Goal: Task Accomplishment & Management: Manage account settings

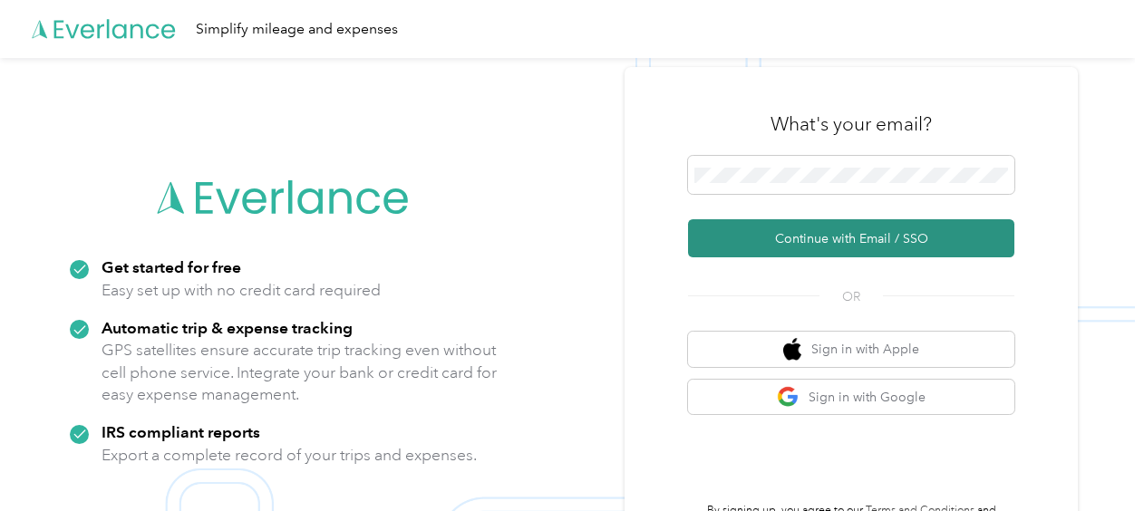
click at [853, 236] on button "Continue with Email / SSO" at bounding box center [851, 238] width 326 height 38
click at [837, 245] on button "Continue with Email / SSO" at bounding box center [851, 238] width 326 height 38
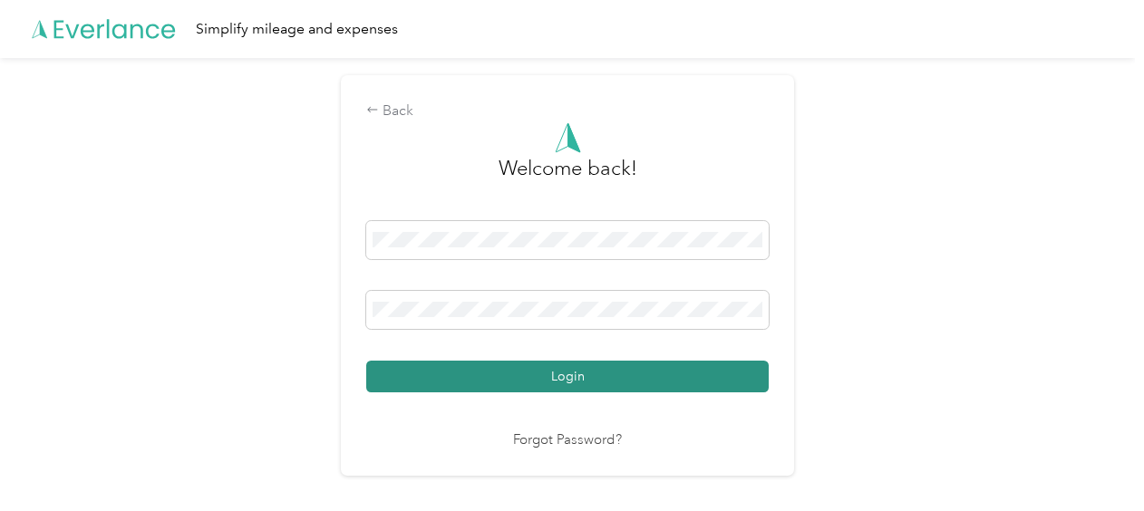
click at [520, 381] on button "Login" at bounding box center [567, 377] width 402 height 32
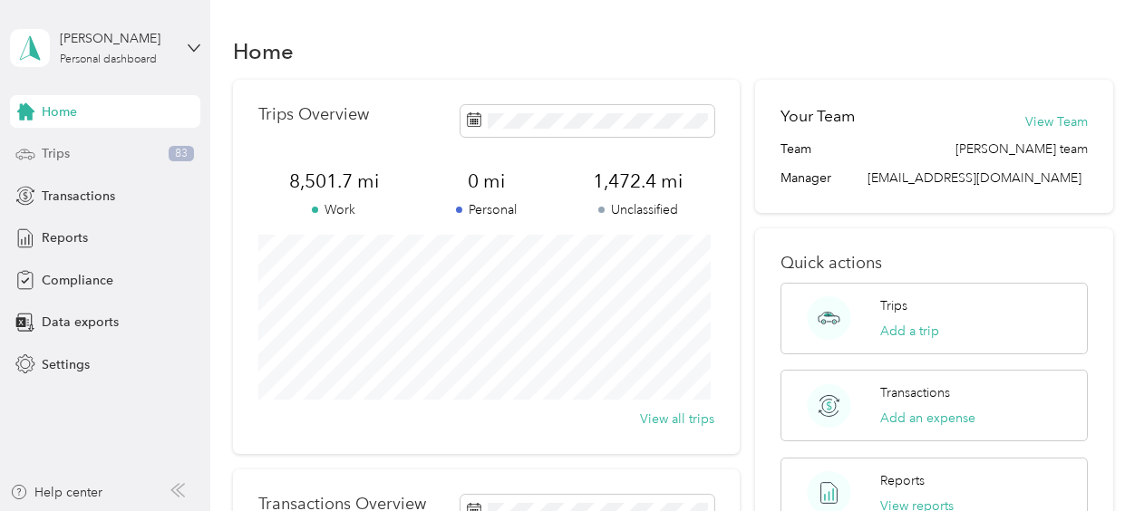
click at [145, 153] on div "Trips 83" at bounding box center [105, 154] width 190 height 33
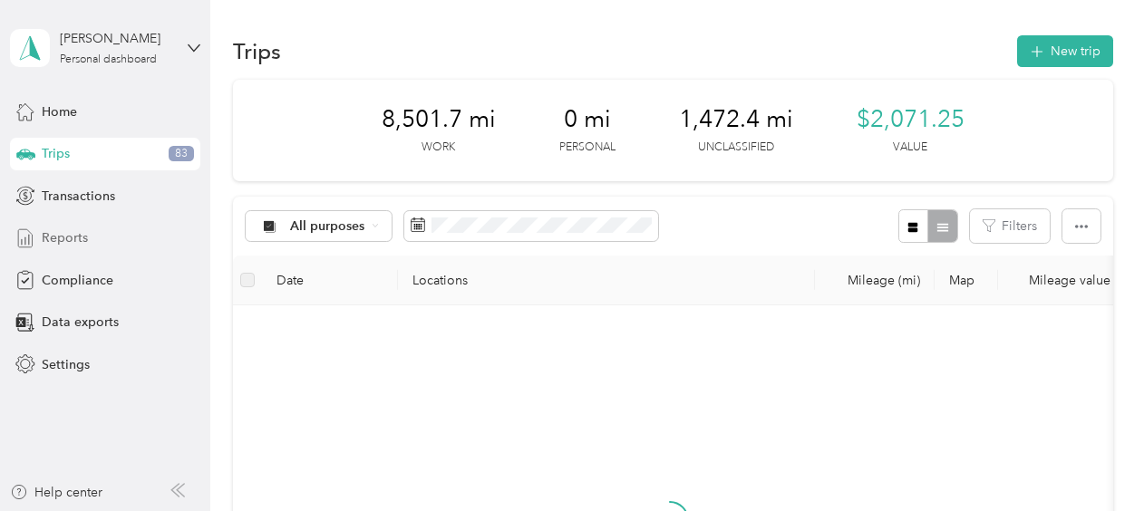
click at [105, 237] on div "Reports" at bounding box center [105, 238] width 190 height 33
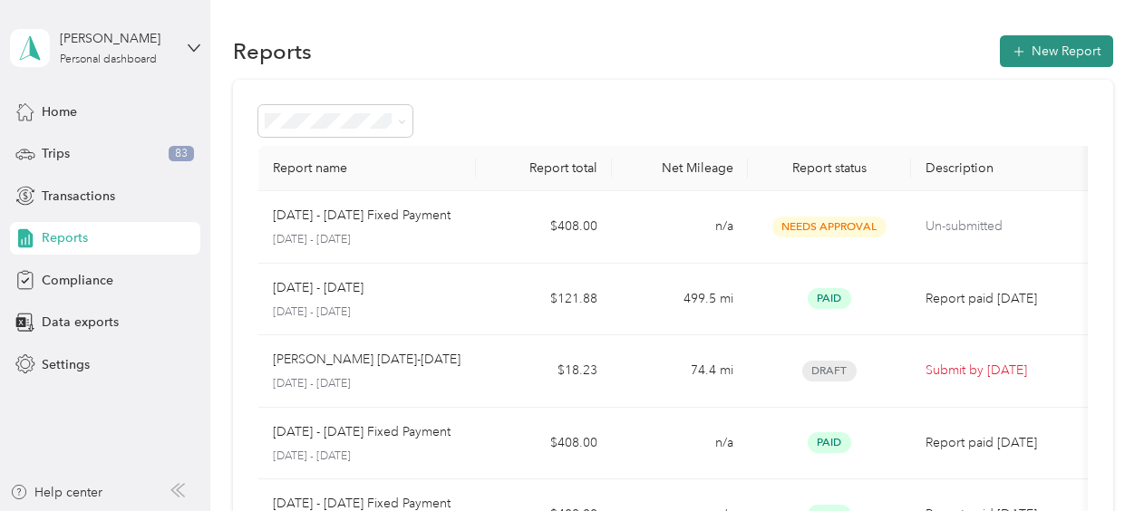
click at [1044, 50] on button "New Report" at bounding box center [1056, 51] width 113 height 32
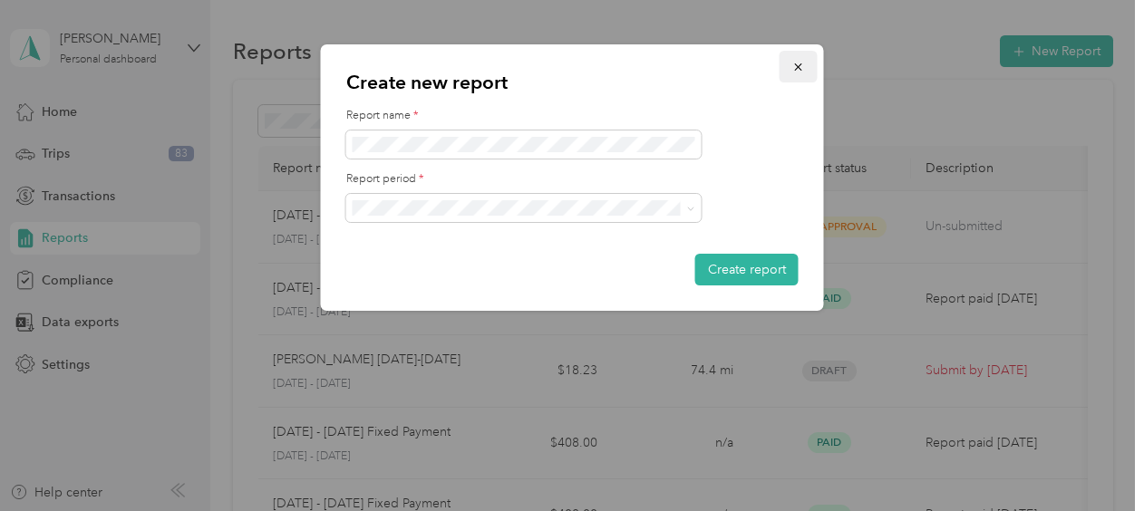
click at [798, 65] on icon "button" at bounding box center [798, 67] width 13 height 13
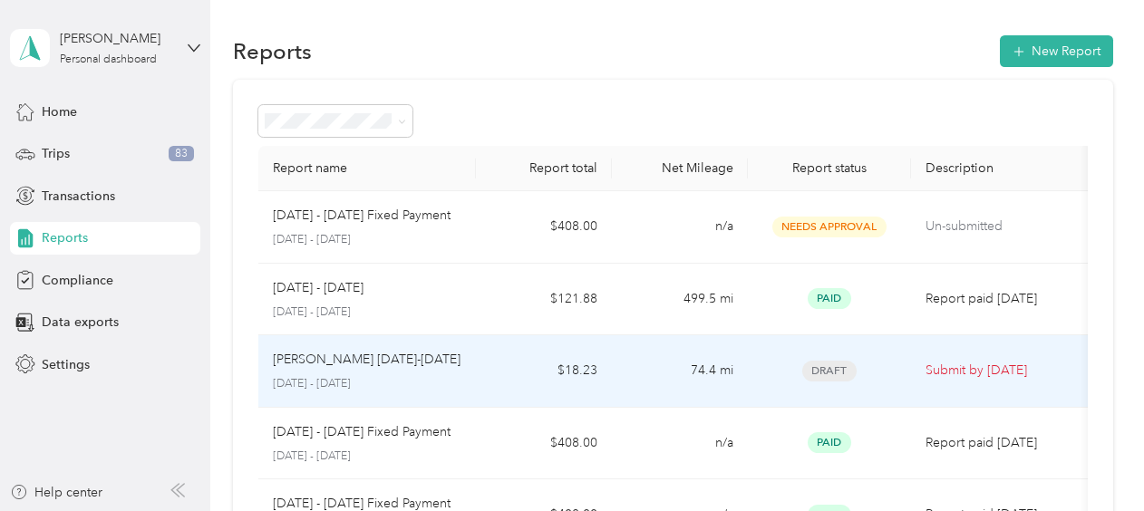
click at [368, 366] on p "[PERSON_NAME] [DATE]-[DATE]" at bounding box center [367, 360] width 188 height 20
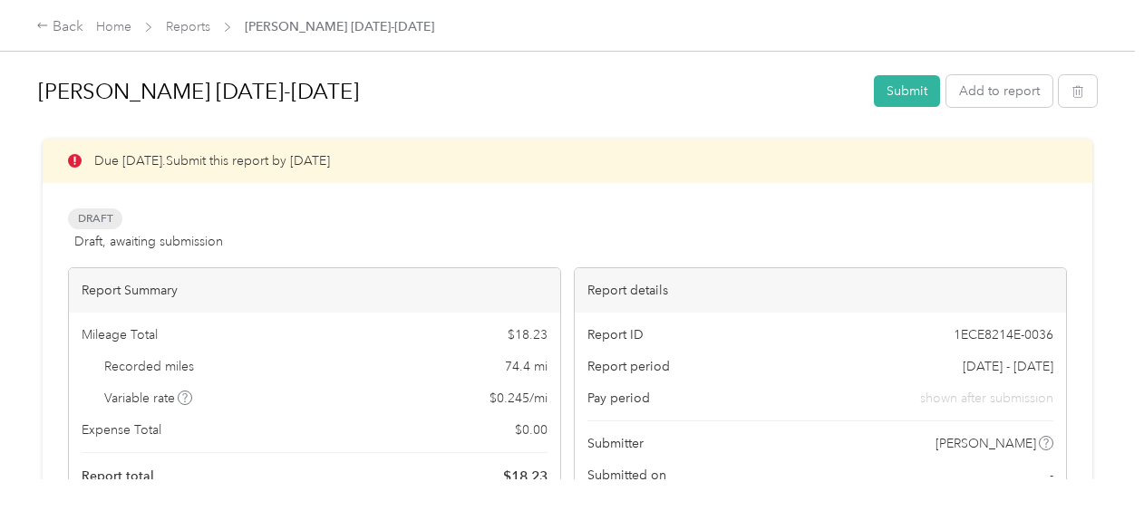
click at [621, 123] on div at bounding box center [567, 130] width 1058 height 19
click at [994, 95] on button "Add to report" at bounding box center [999, 91] width 106 height 32
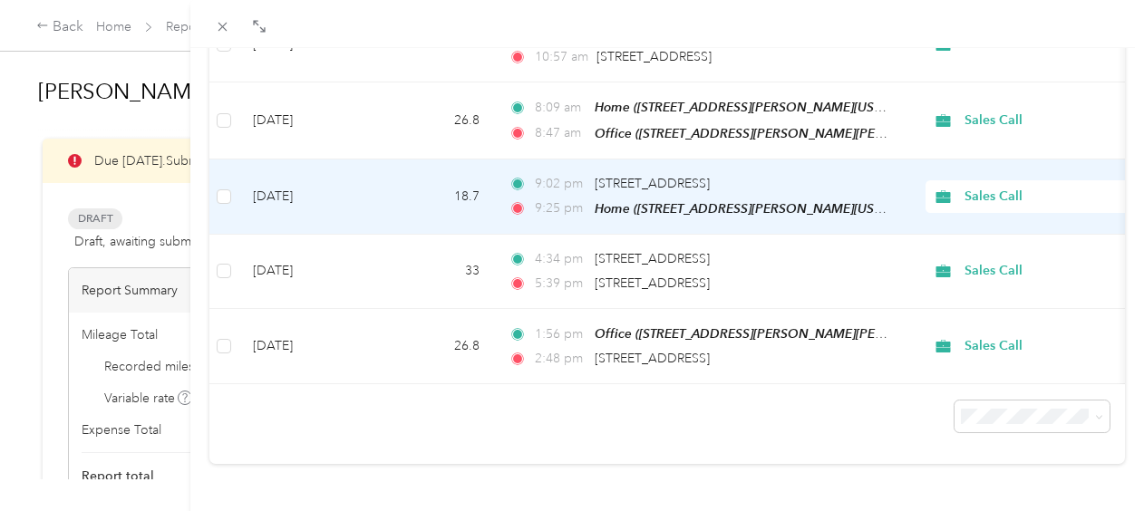
scroll to position [714, 0]
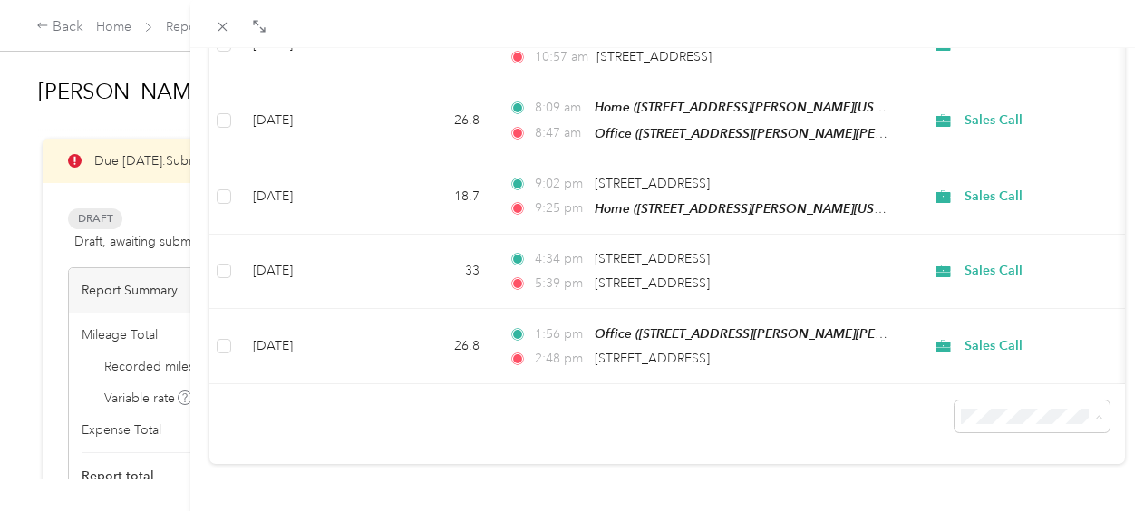
click at [1009, 302] on span "25 per load" at bounding box center [986, 305] width 67 height 15
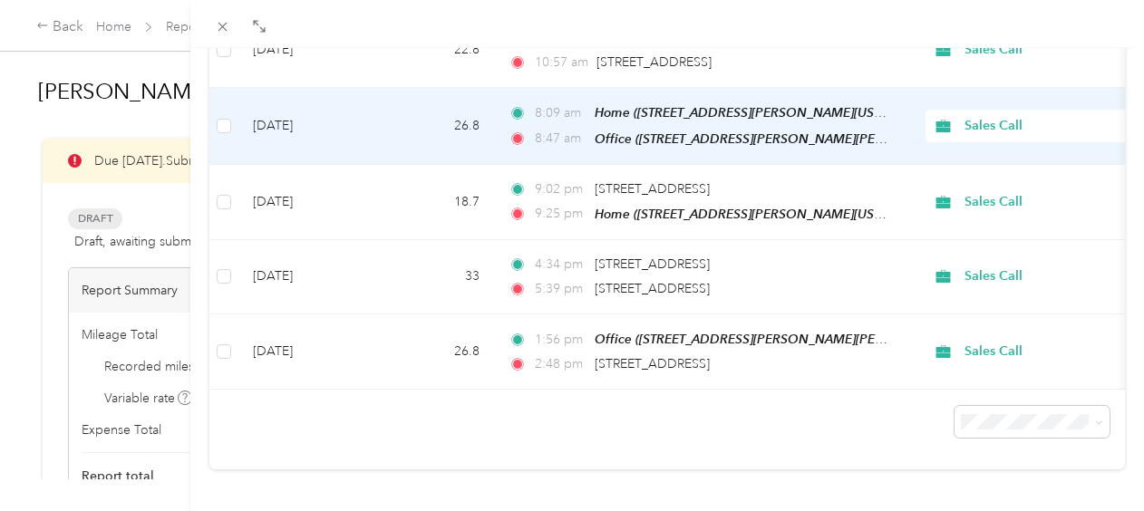
scroll to position [715, 0]
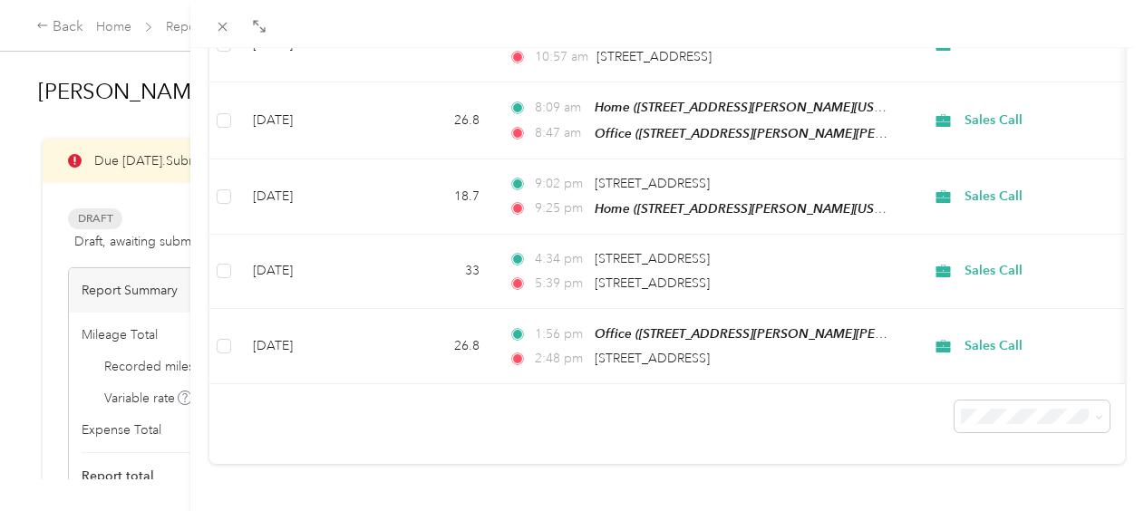
click at [994, 343] on div "50 per load" at bounding box center [1018, 334] width 130 height 19
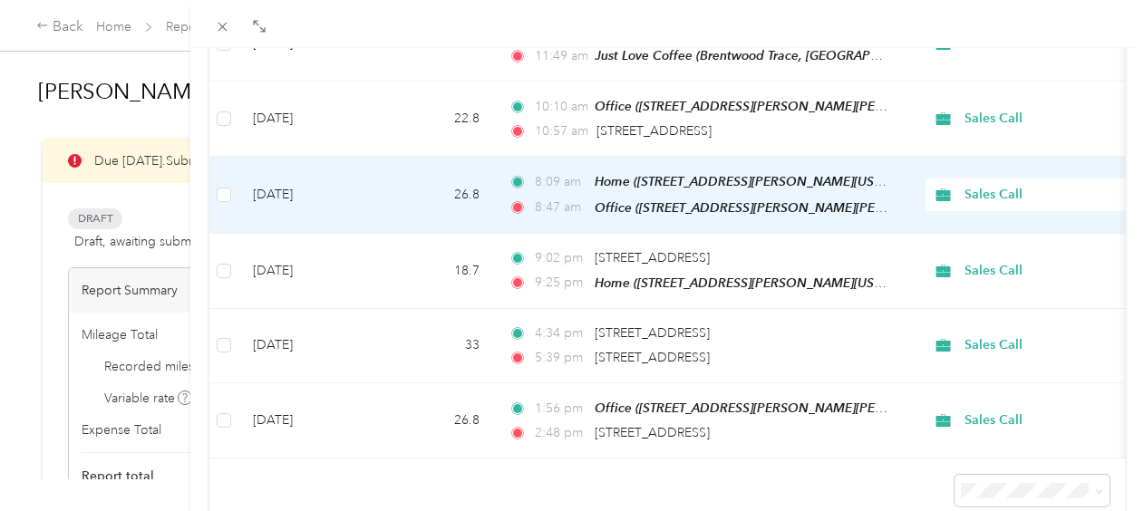
scroll to position [715, 0]
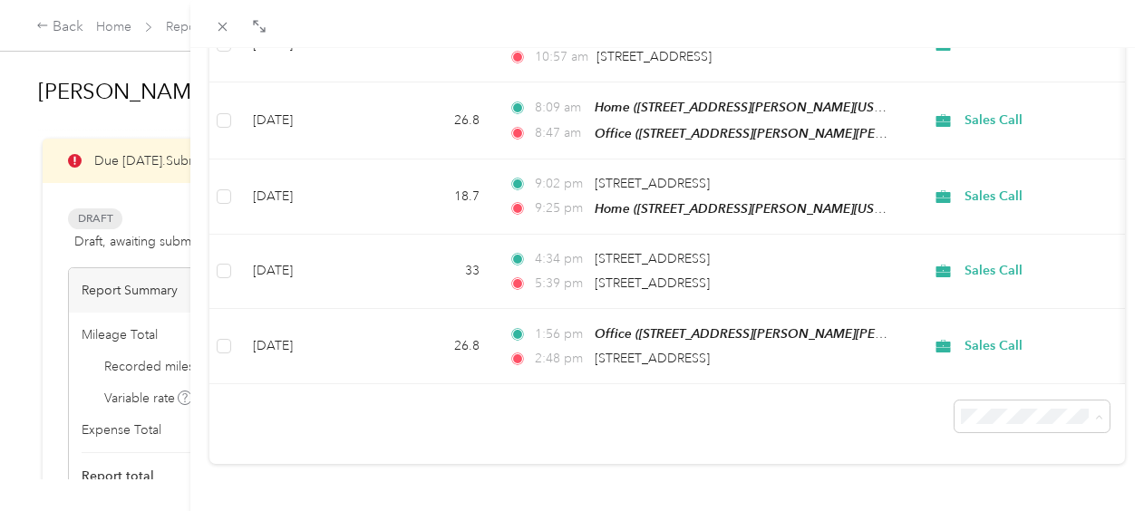
click at [986, 367] on span "100 per load" at bounding box center [990, 368] width 74 height 15
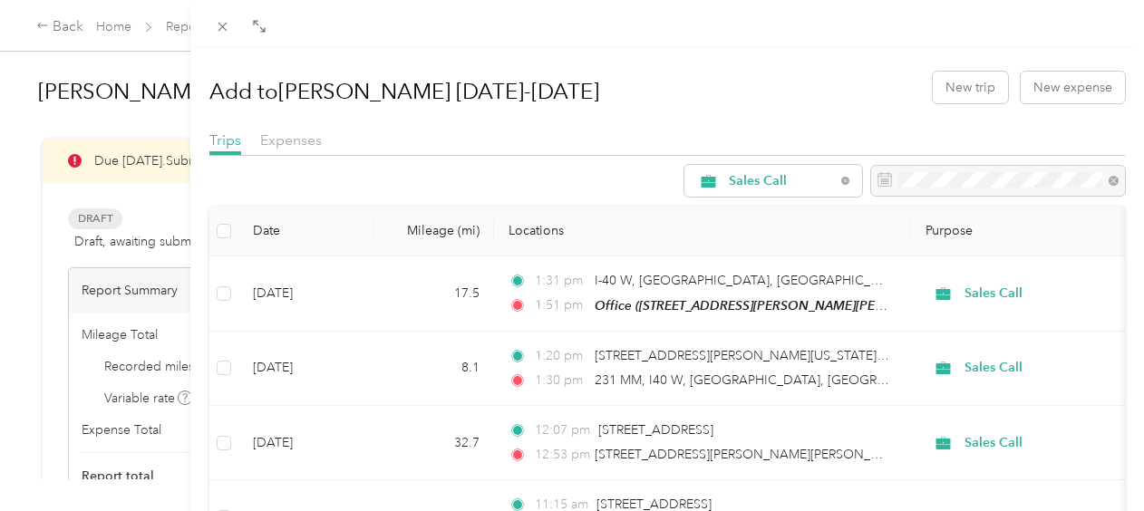
click at [797, 112] on div "Add to [PERSON_NAME] [DATE]-[DATE] New trip New expense" at bounding box center [666, 87] width 915 height 53
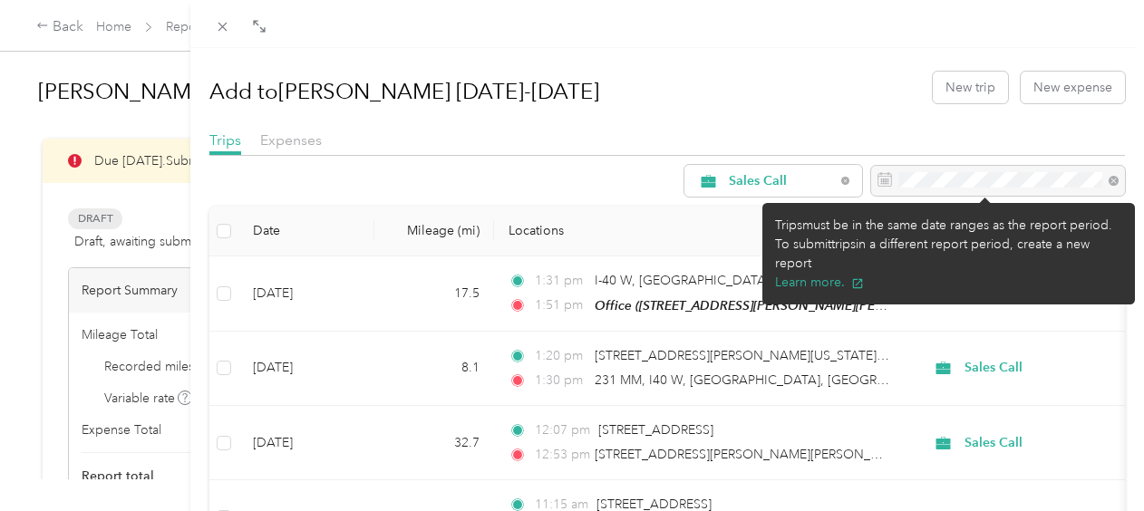
click at [942, 185] on div at bounding box center [998, 181] width 254 height 31
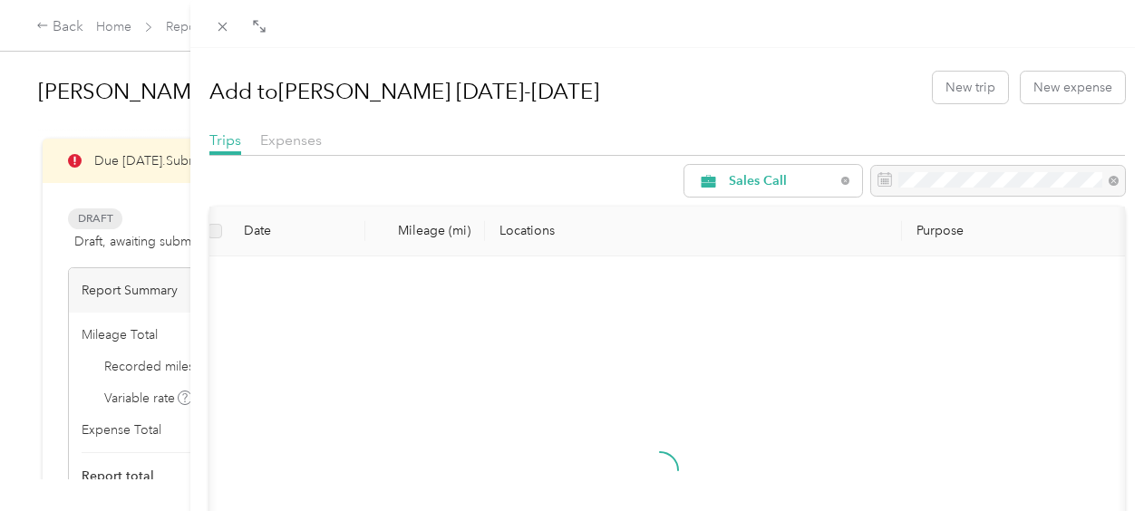
click at [720, 87] on div "Add to [PERSON_NAME] [DATE]-[DATE] New trip New expense" at bounding box center [666, 87] width 915 height 53
